Goal: Complete application form

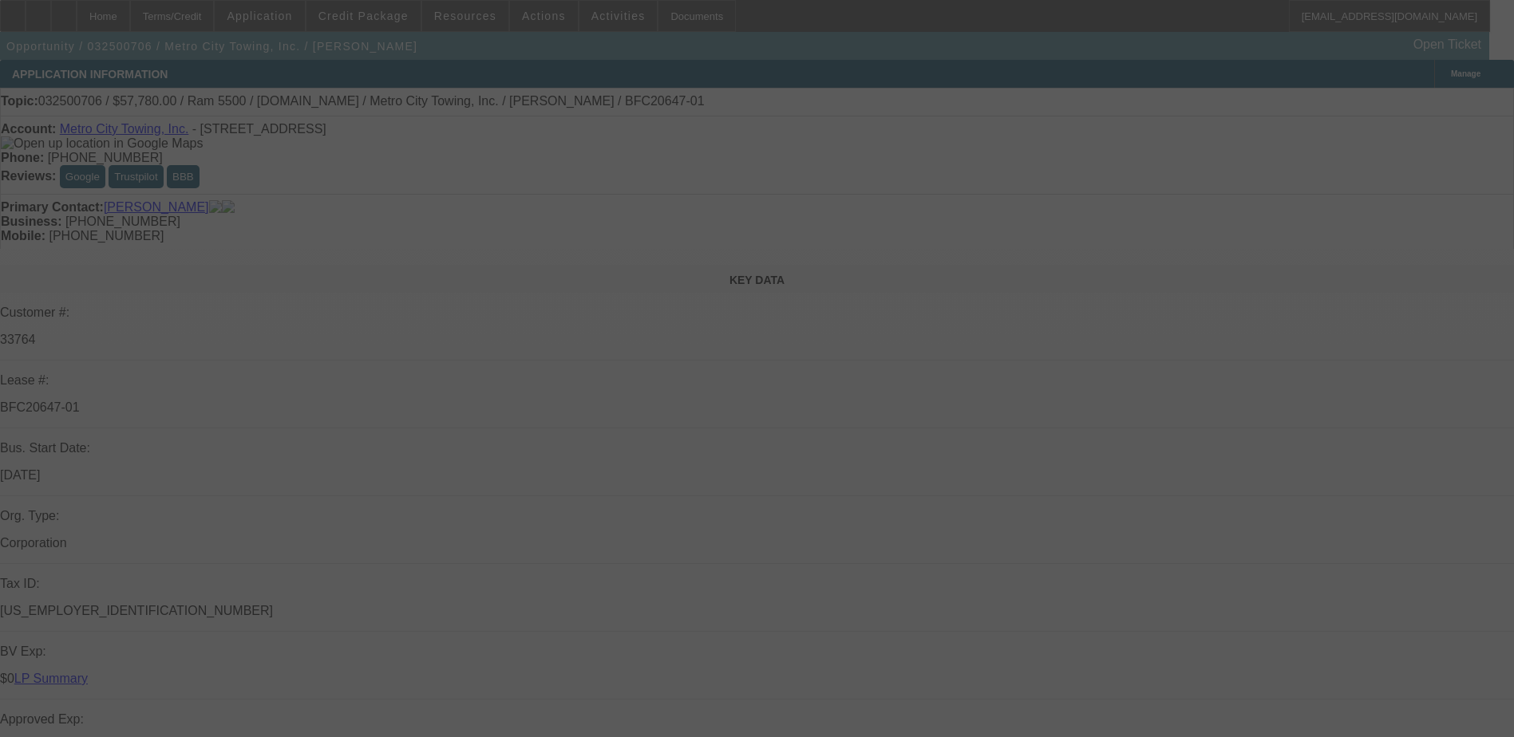
select select "0"
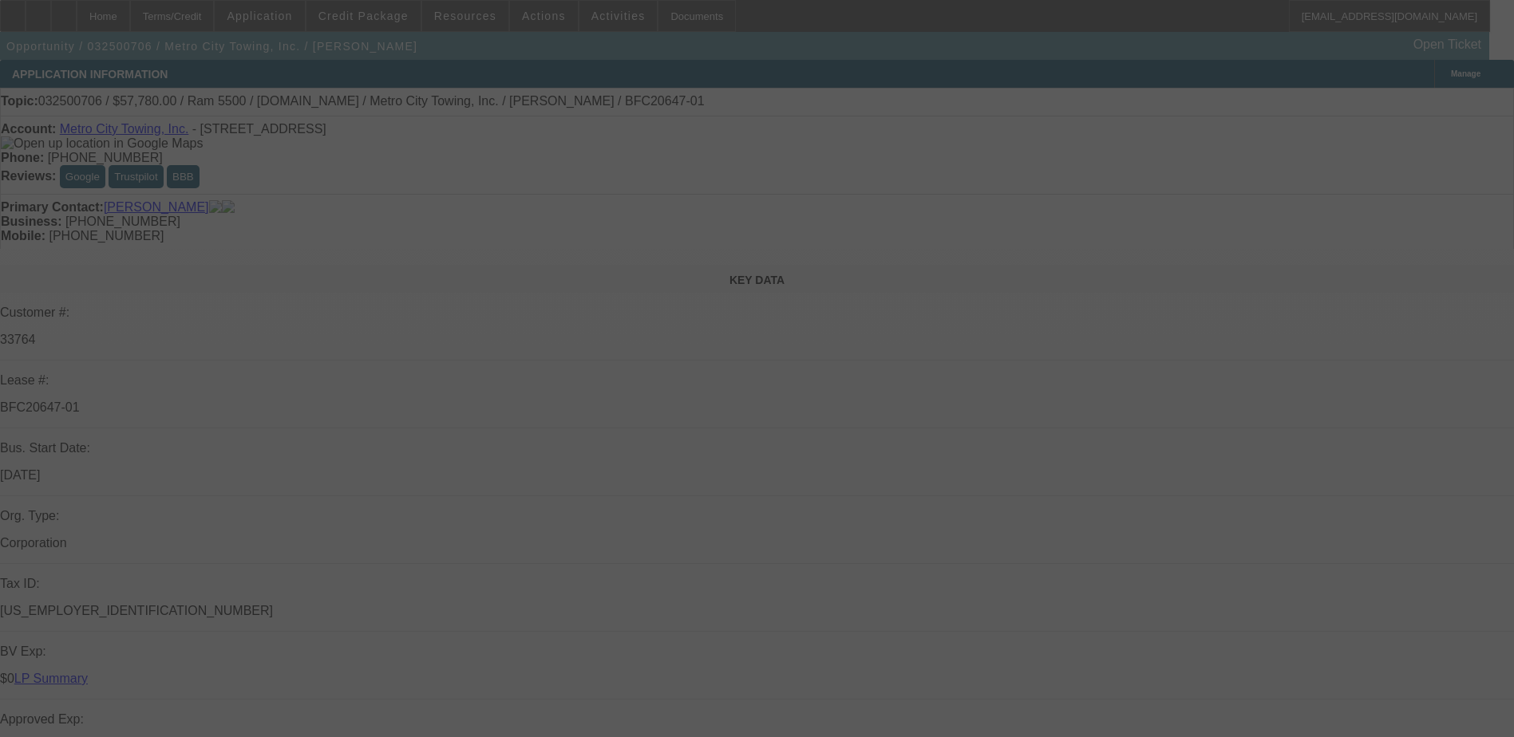
select select "0"
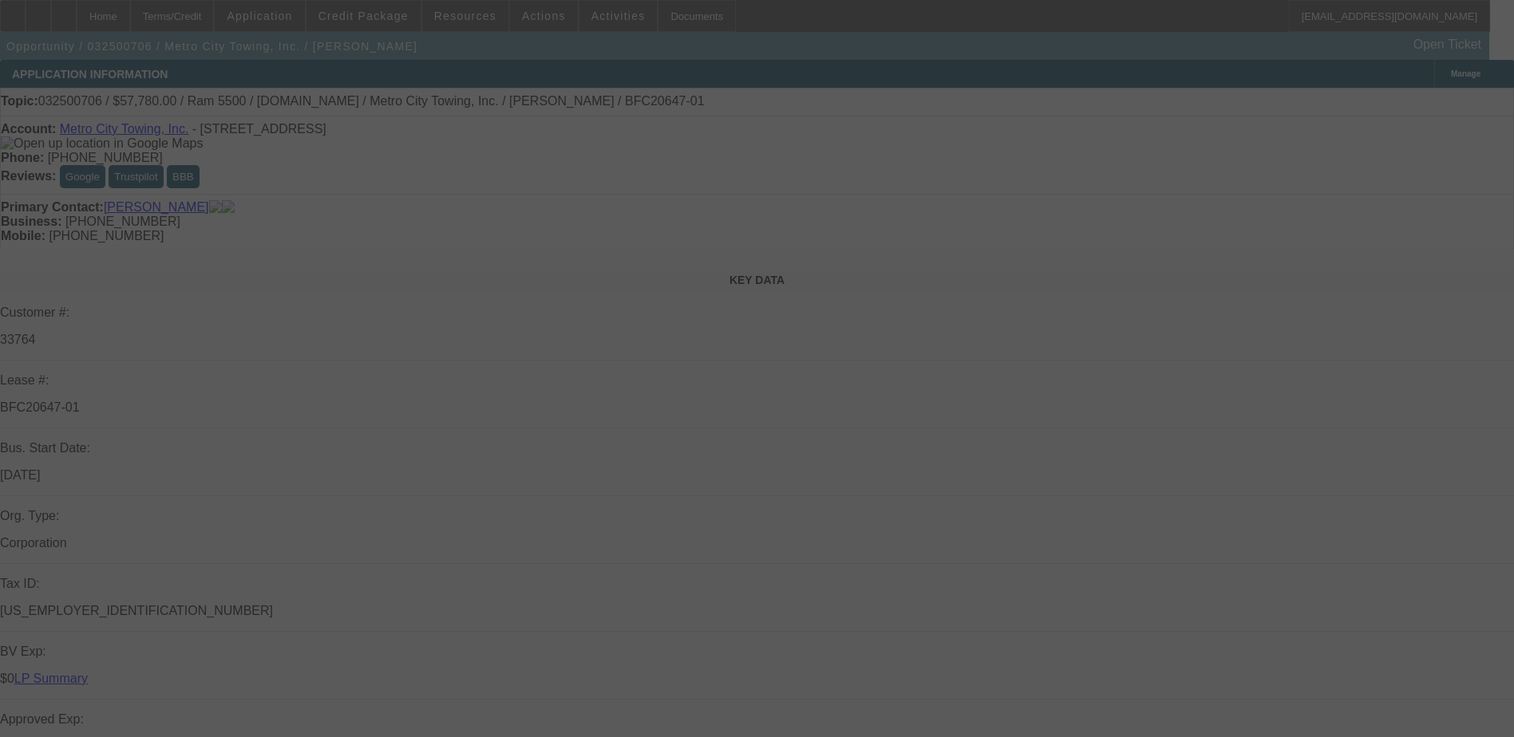
select select "0"
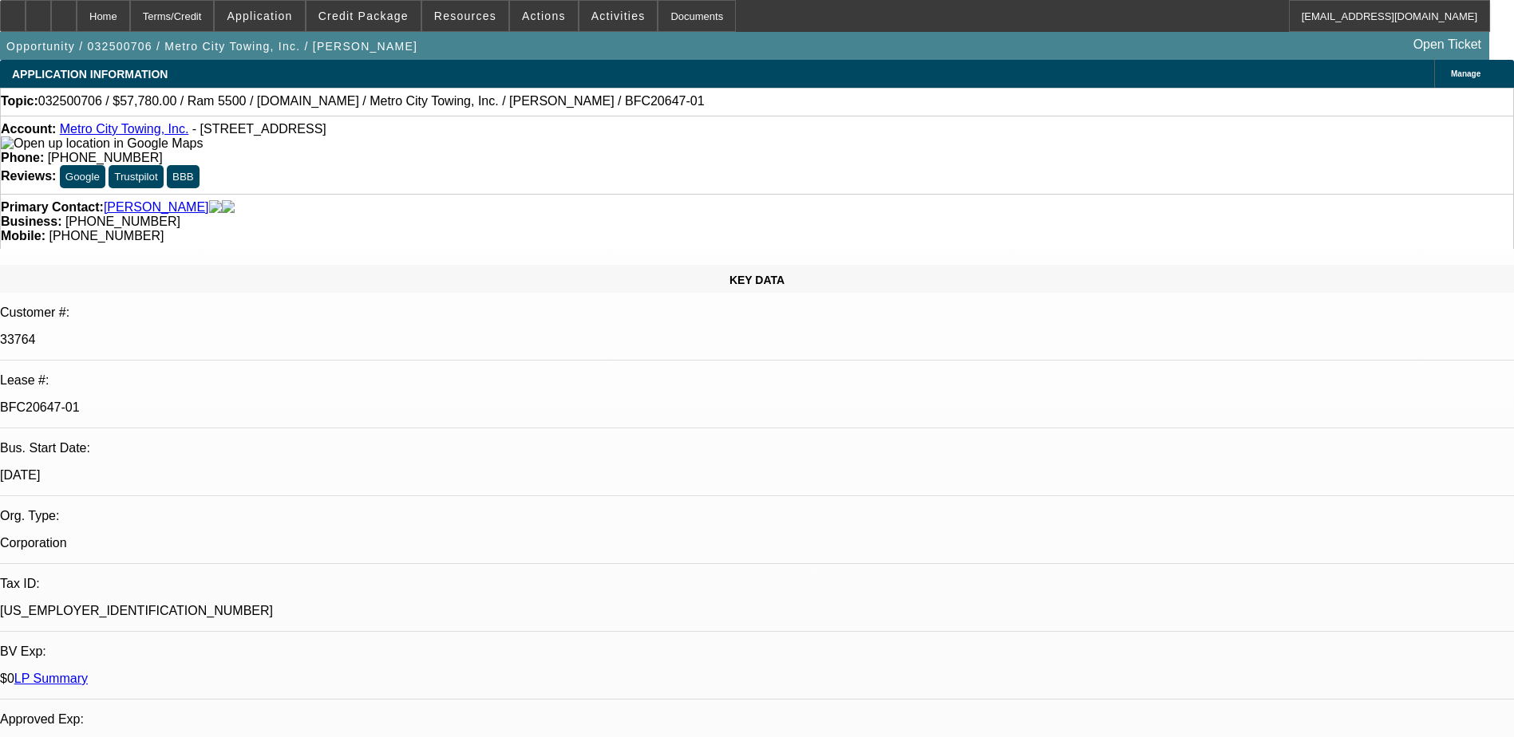
select select "1"
select select "2"
select select "6"
select select "1"
select select "2"
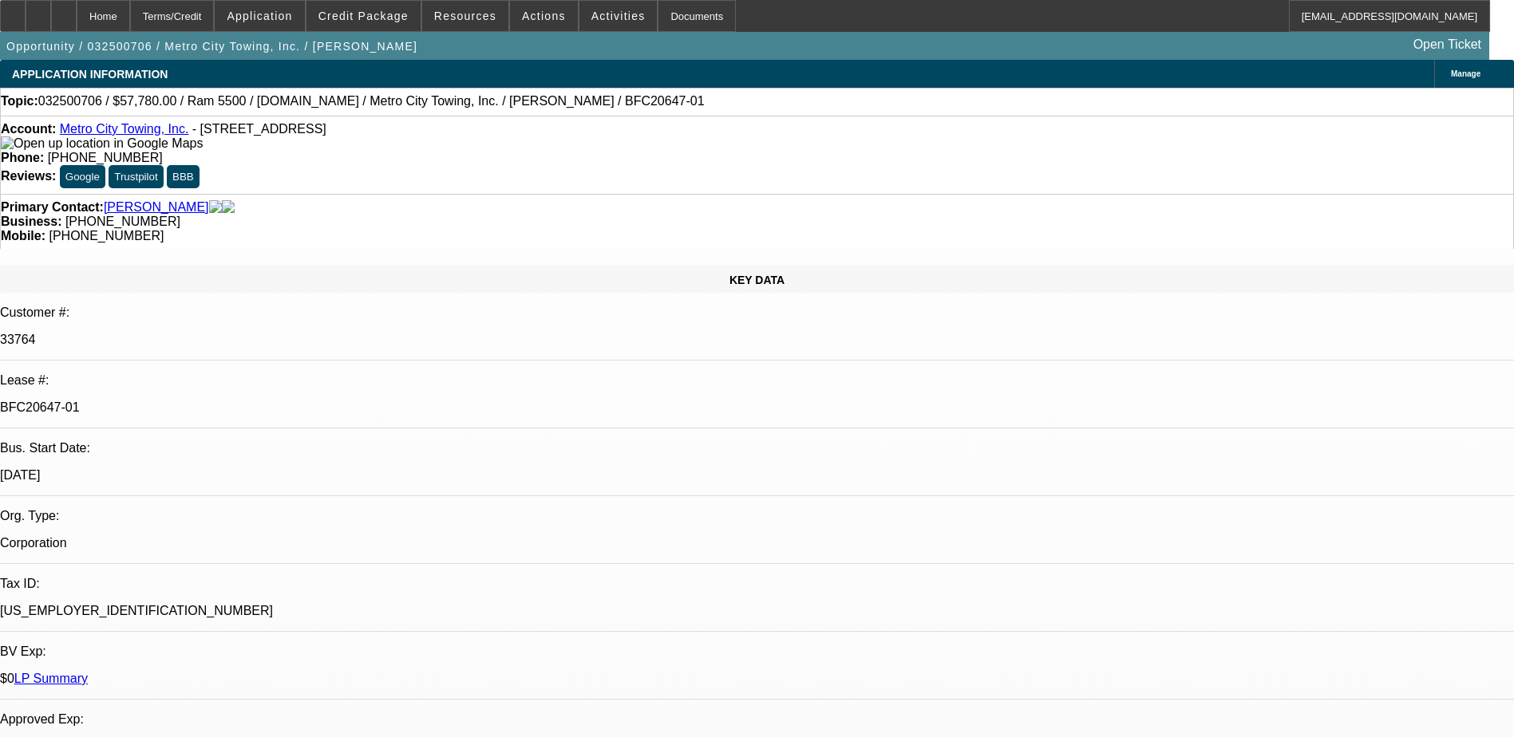
select select "6"
select select "1"
select select "2"
select select "6"
select select "1"
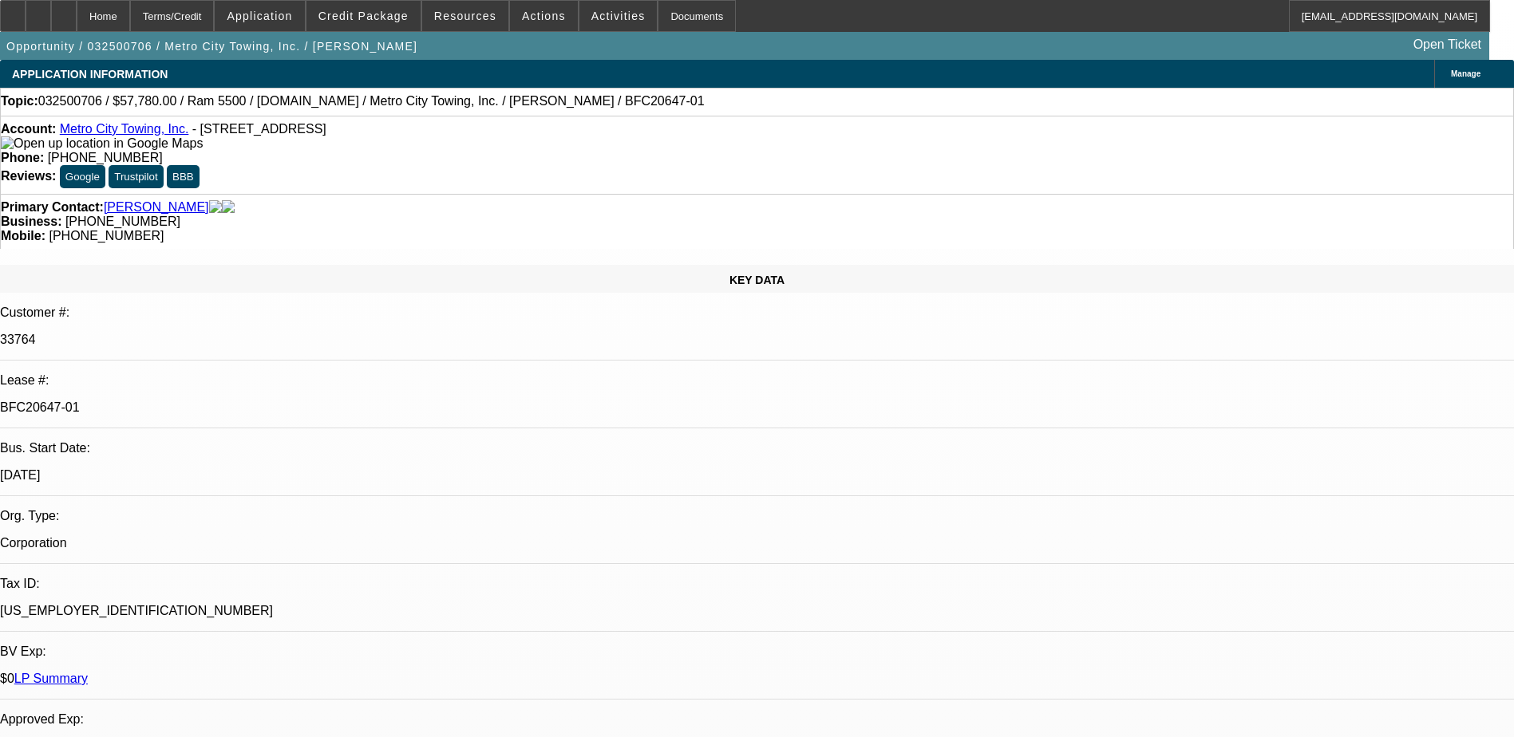
select select "2"
select select "6"
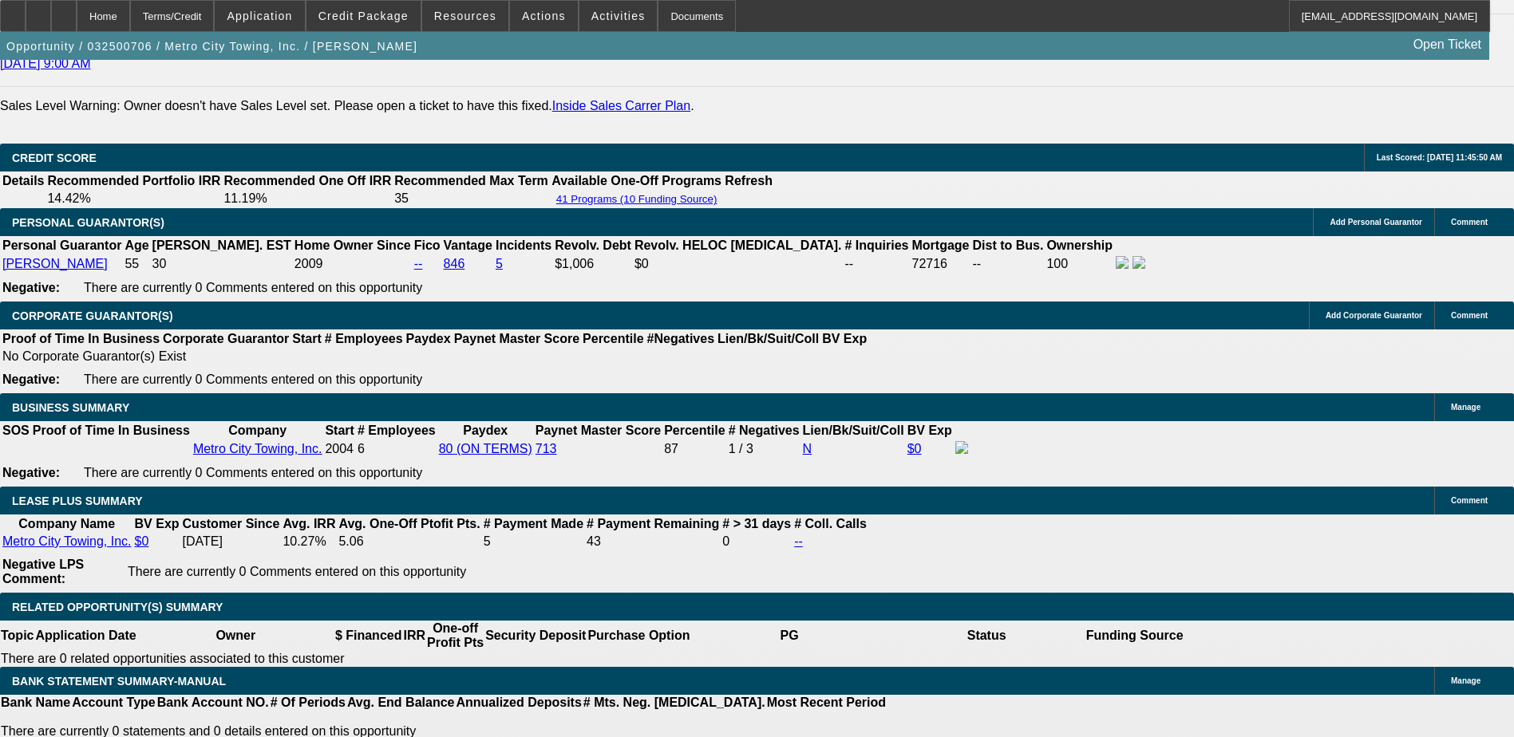
scroll to position [2394, 0]
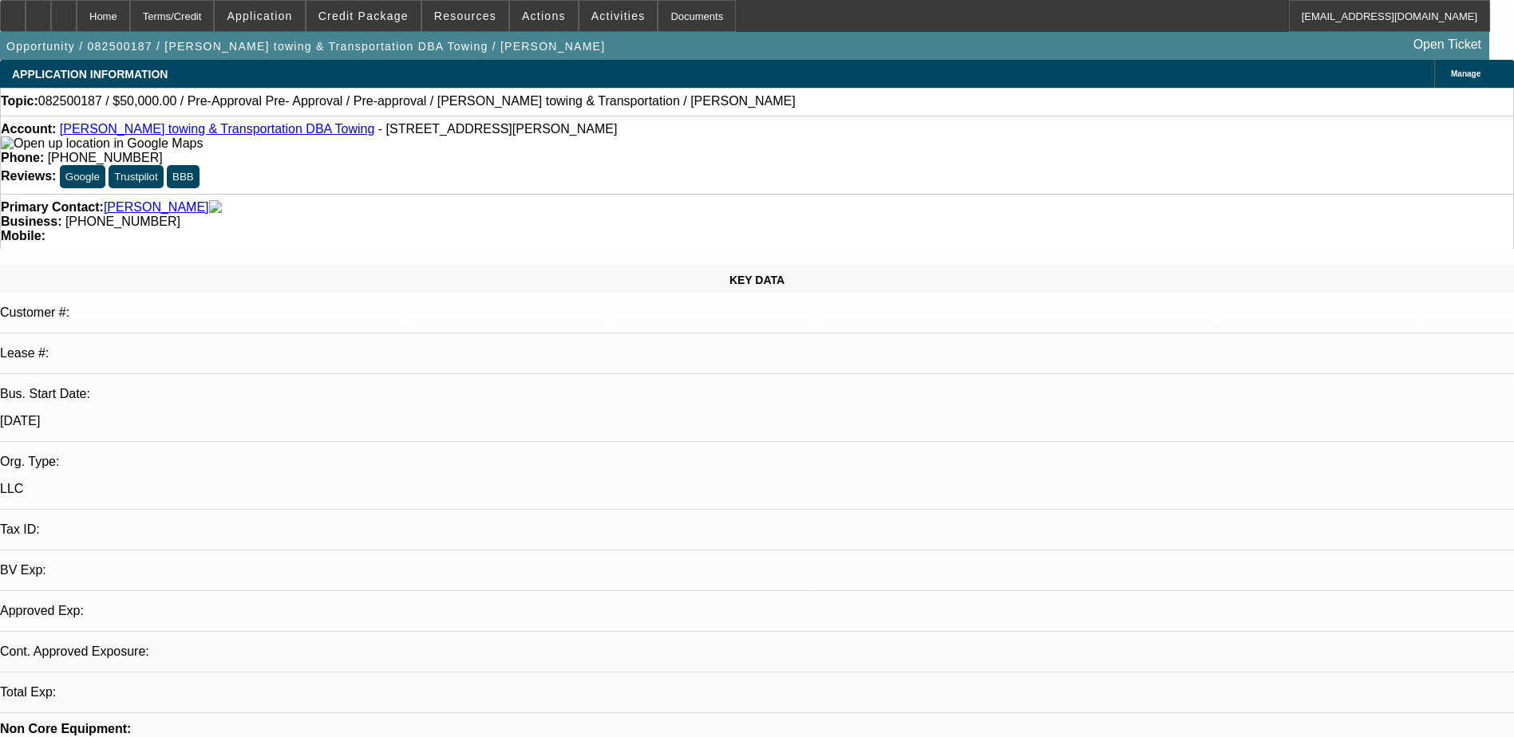
select select "0"
select select "2"
select select "0.1"
select select "4"
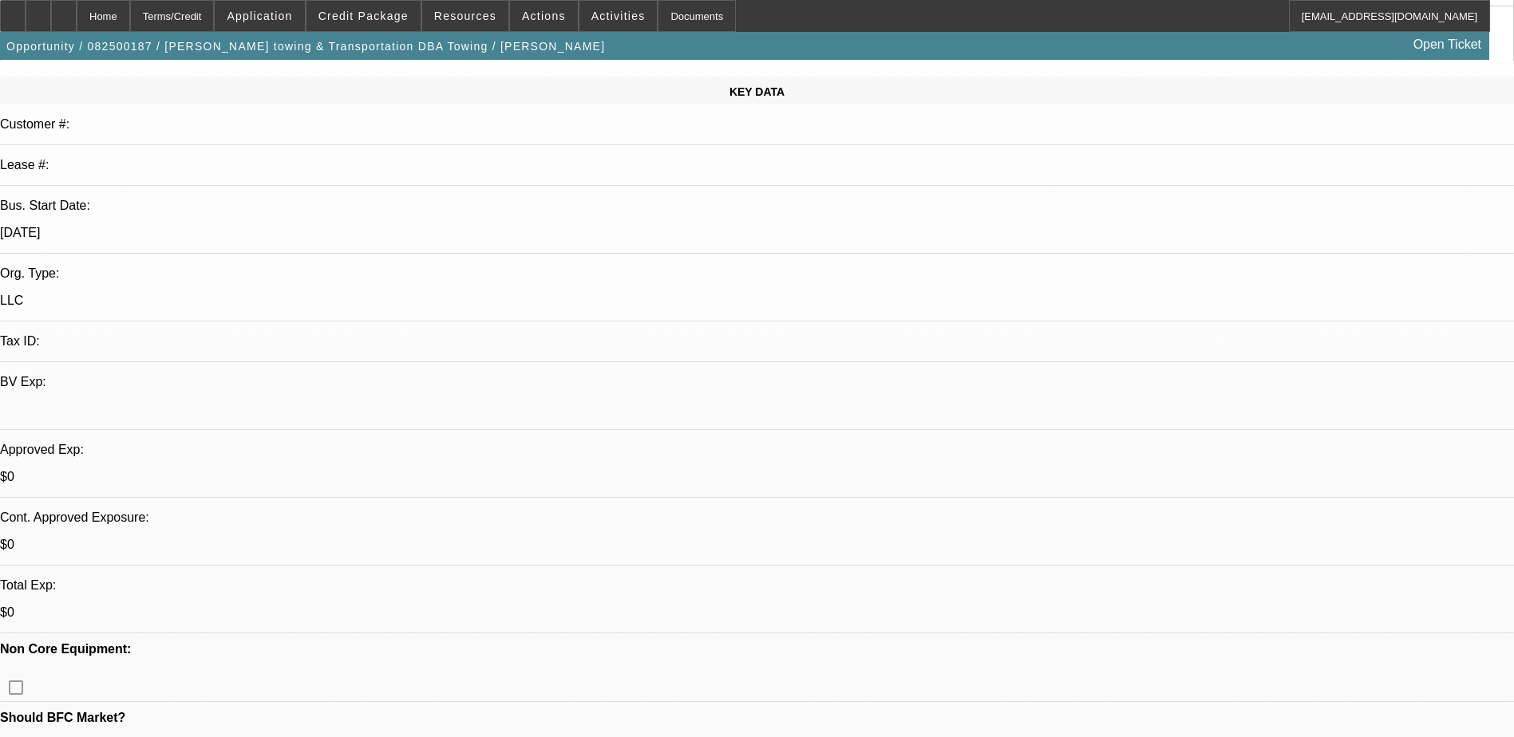
scroll to position [160, 0]
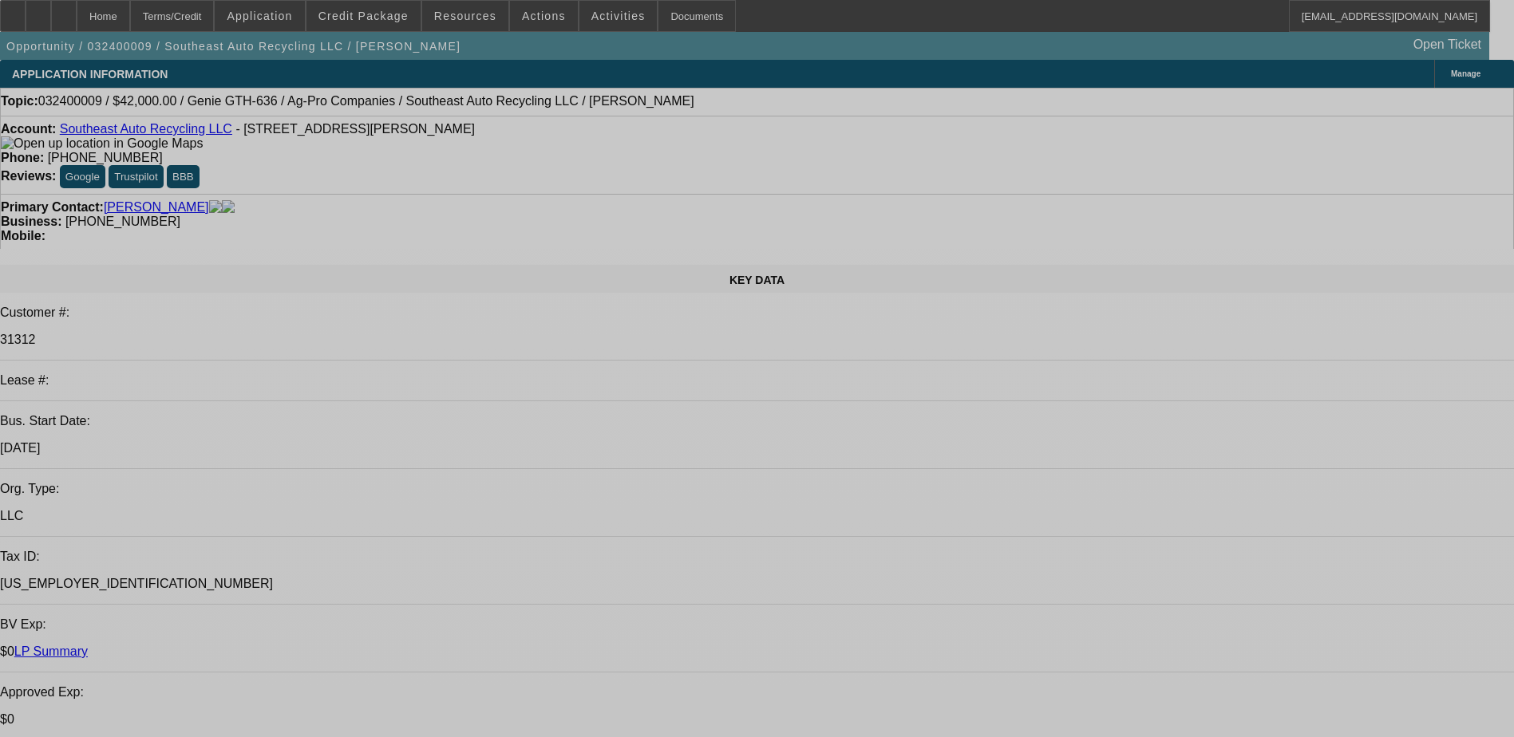
select select "0"
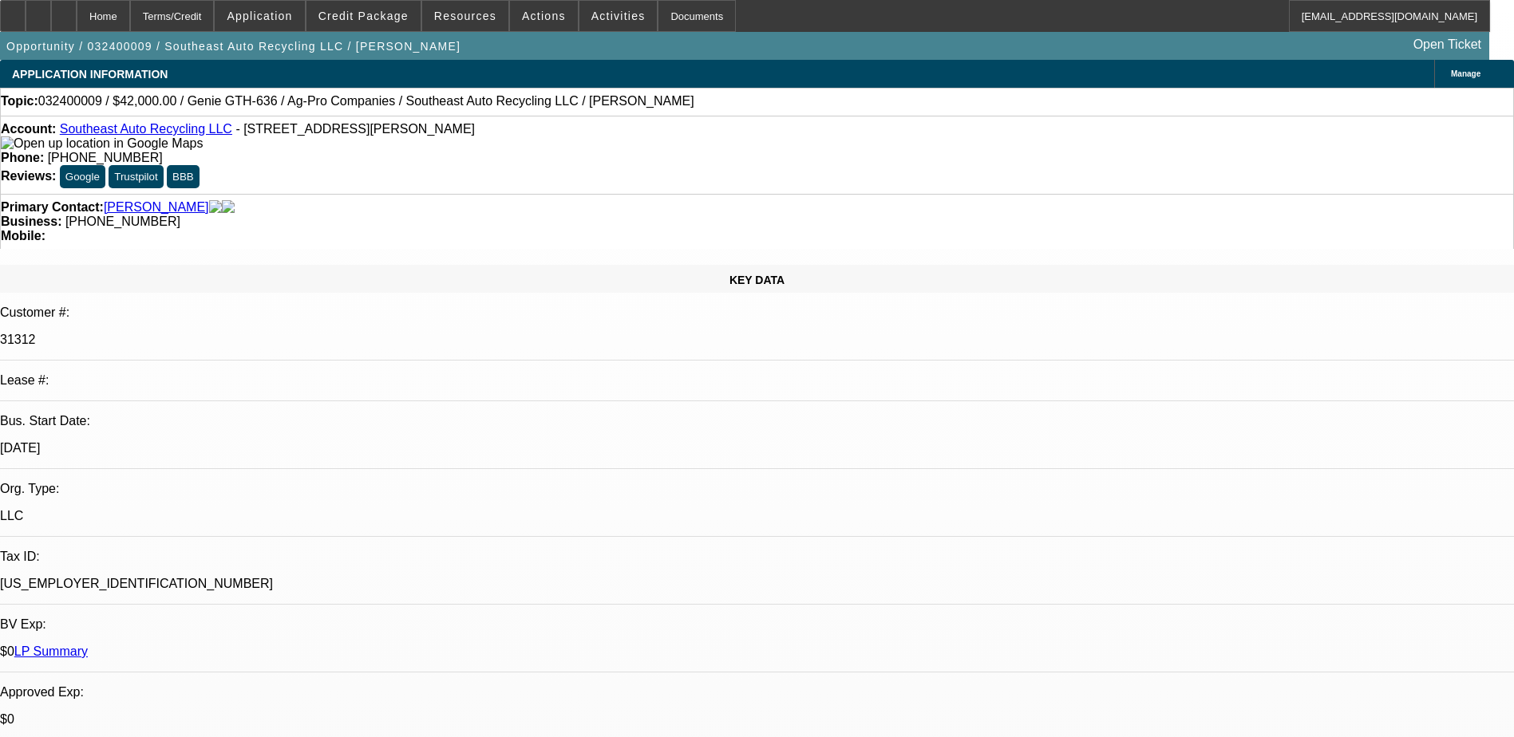
select select "0"
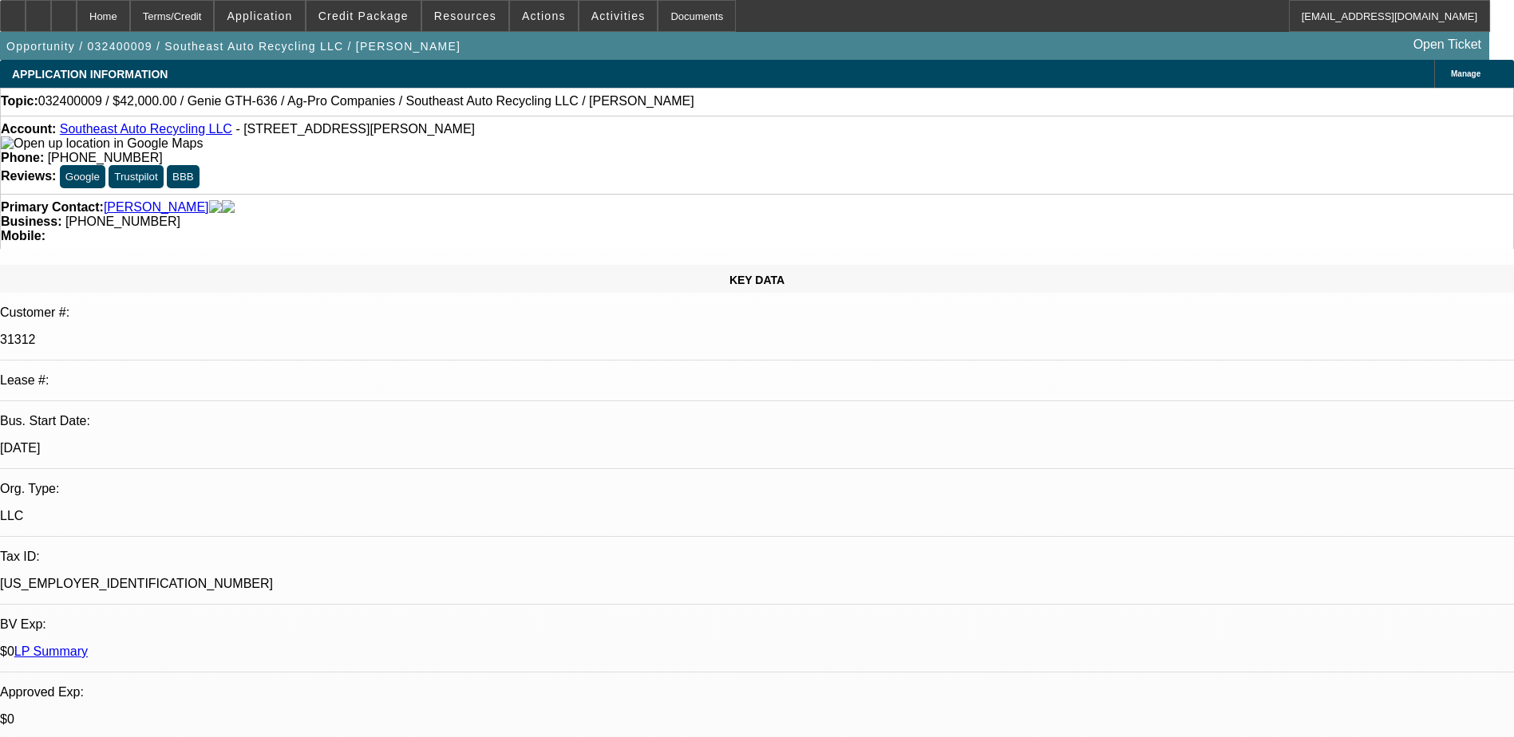
select select "0"
select select "1"
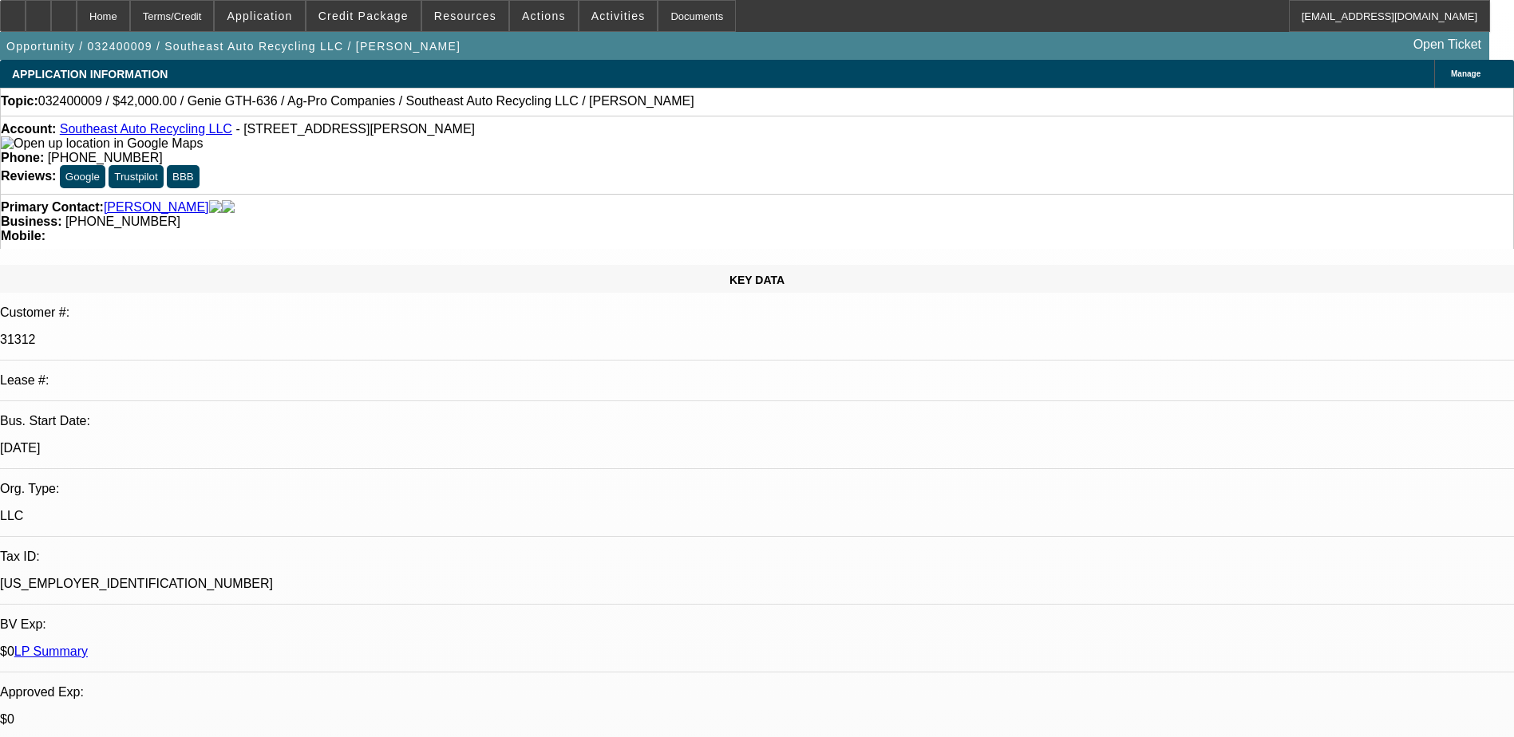
select select "6"
select select "1"
select select "2"
select select "6"
select select "1"
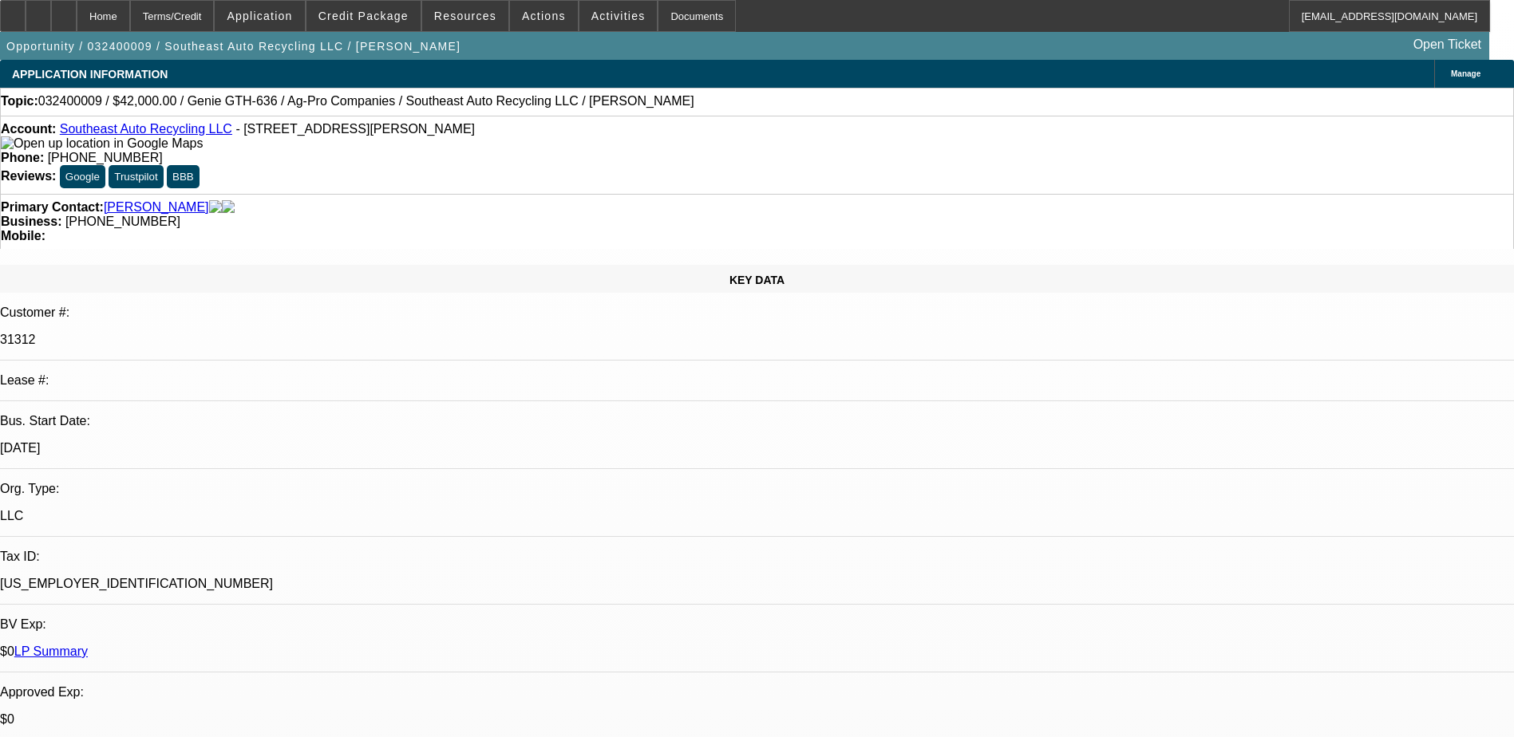
select select "2"
select select "6"
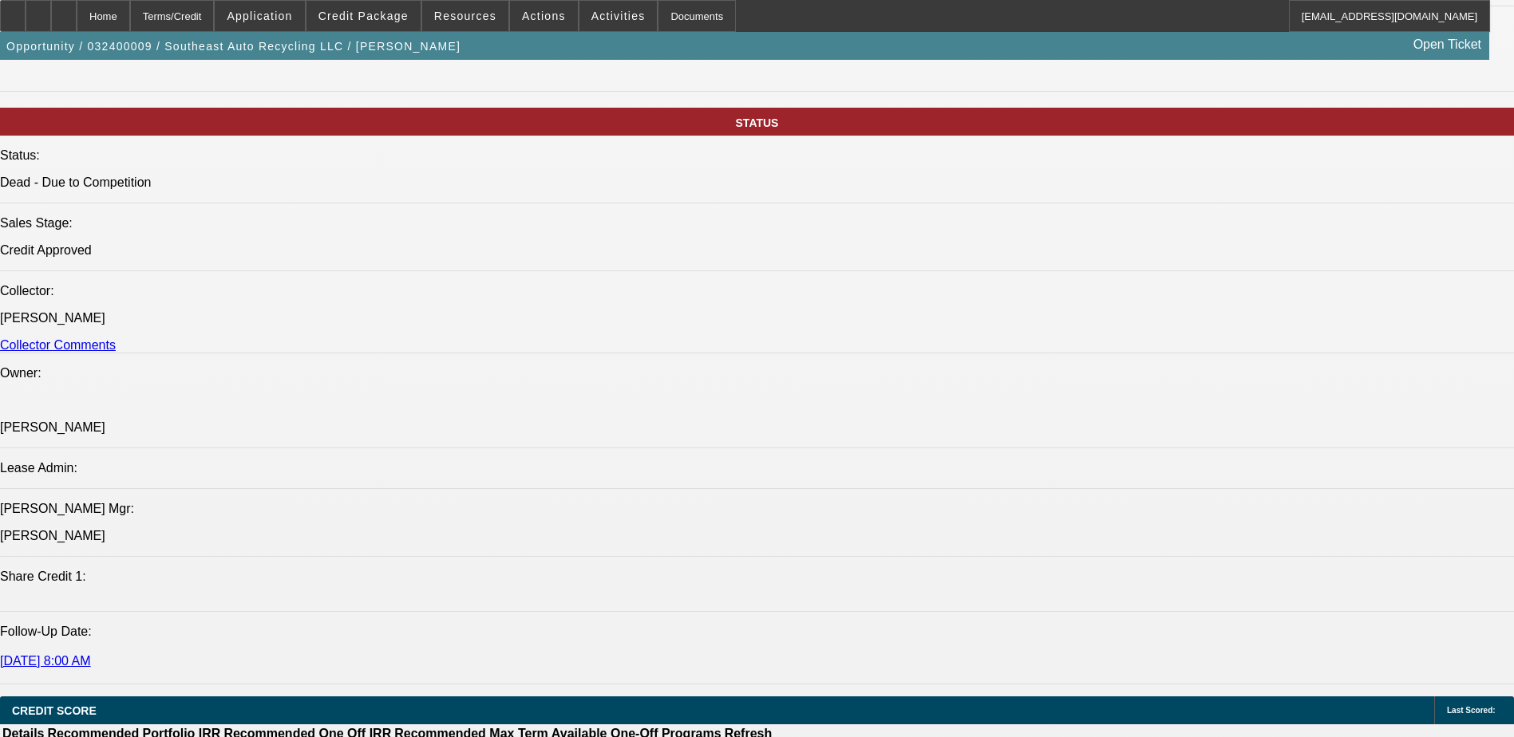
scroll to position [1596, 0]
